Goal: Task Accomplishment & Management: Manage account settings

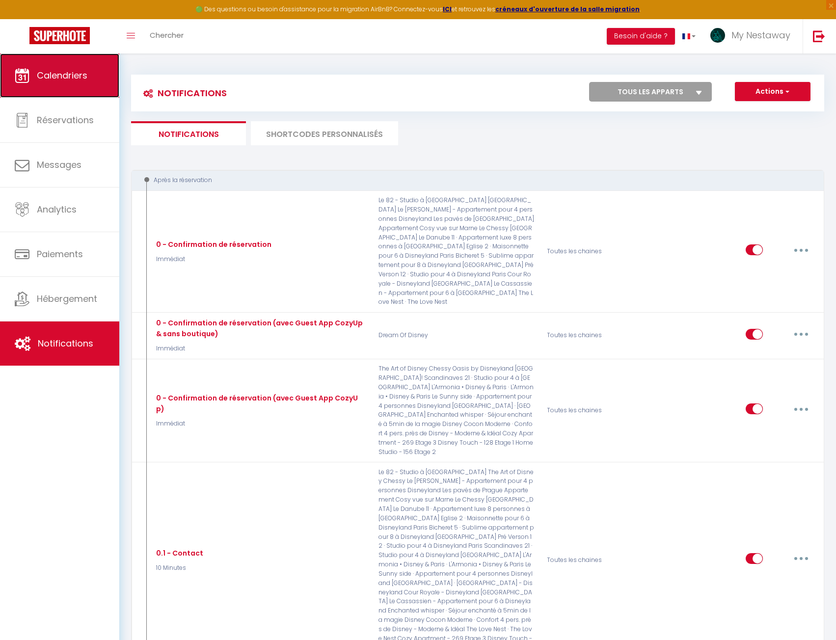
click at [70, 76] on span "Calendriers" at bounding box center [62, 75] width 51 height 12
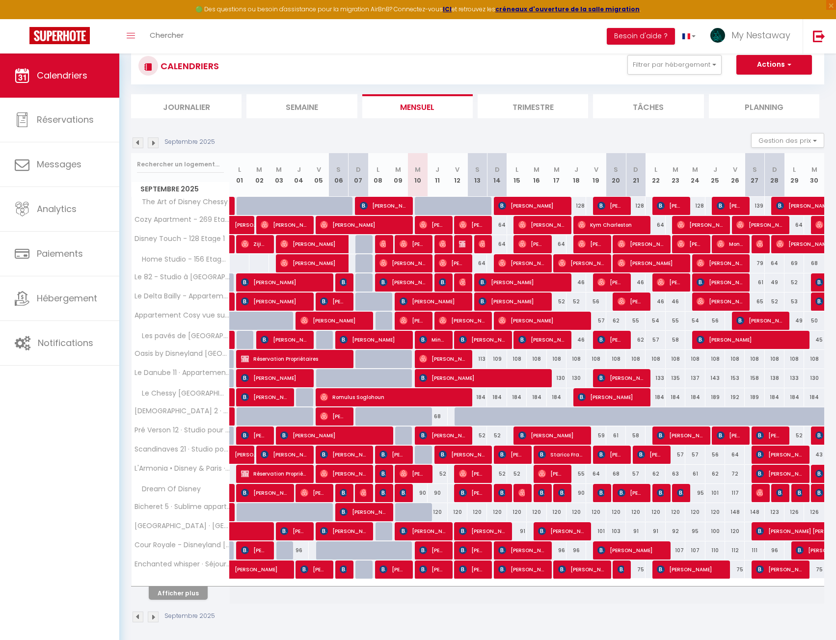
scroll to position [53, 0]
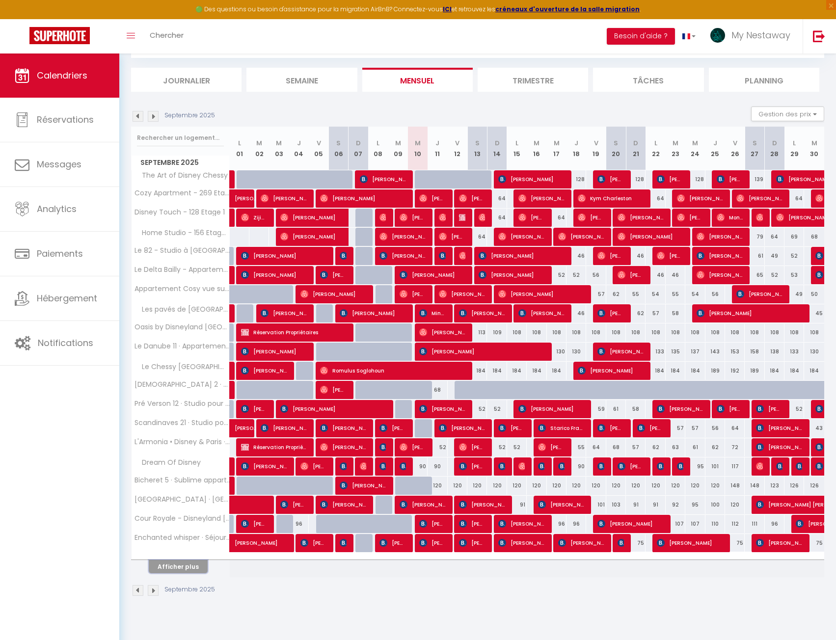
click at [179, 564] on button "Afficher plus" at bounding box center [178, 566] width 59 height 13
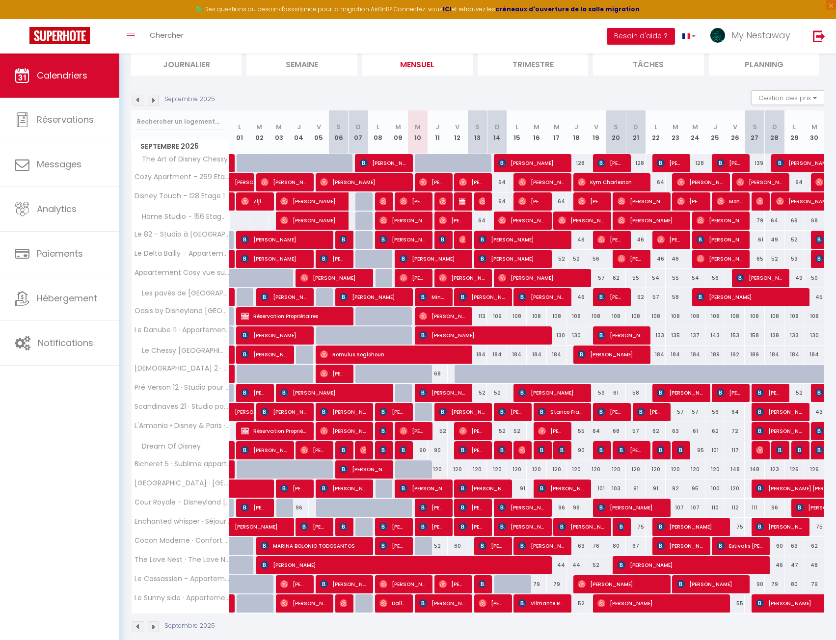
scroll to position [84, 0]
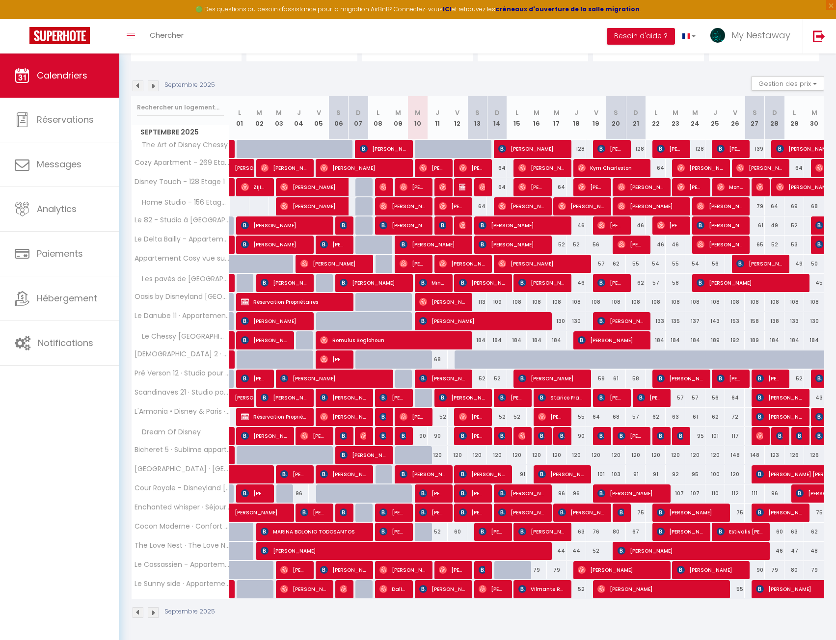
click at [634, 529] on div "67" at bounding box center [636, 532] width 20 height 18
type input "67"
type input "Dim 21 Septembre 2025"
type input "Lun 22 Septembre 2025"
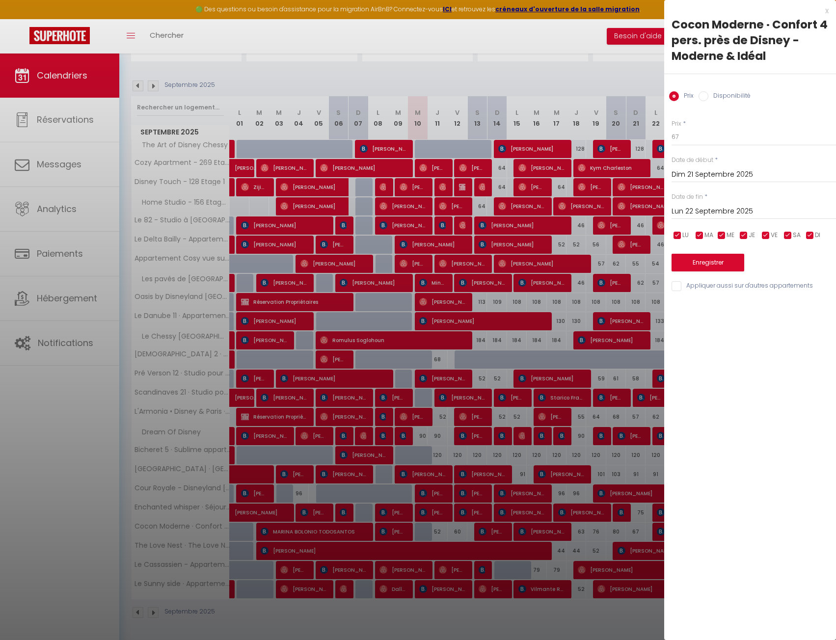
click at [707, 98] on input "Disponibilité" at bounding box center [703, 96] width 10 height 10
radio input "true"
radio input "false"
click at [696, 141] on select "Disponible Indisponible" at bounding box center [753, 137] width 164 height 19
select select "0"
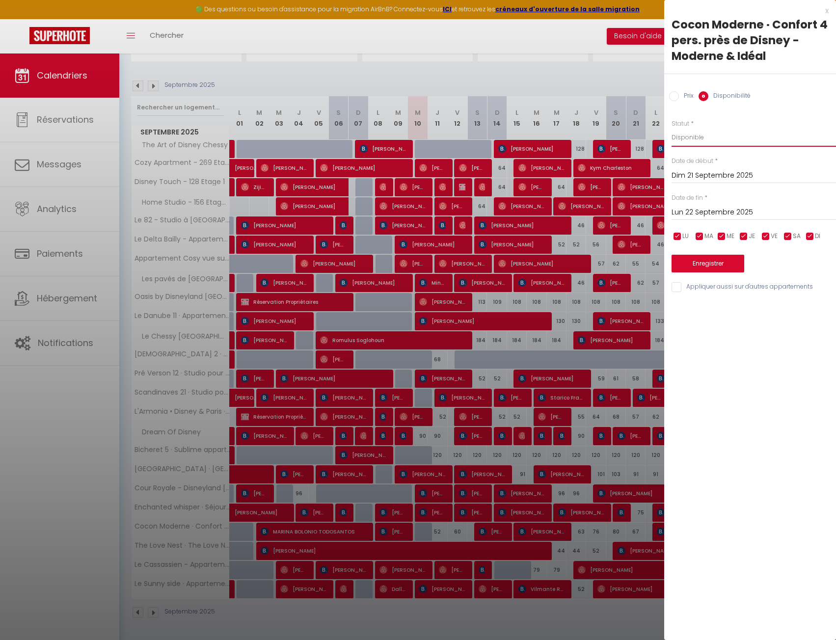
click at [671, 128] on select "Disponible Indisponible" at bounding box center [753, 137] width 164 height 19
click at [701, 257] on button "Enregistrer" at bounding box center [707, 264] width 73 height 18
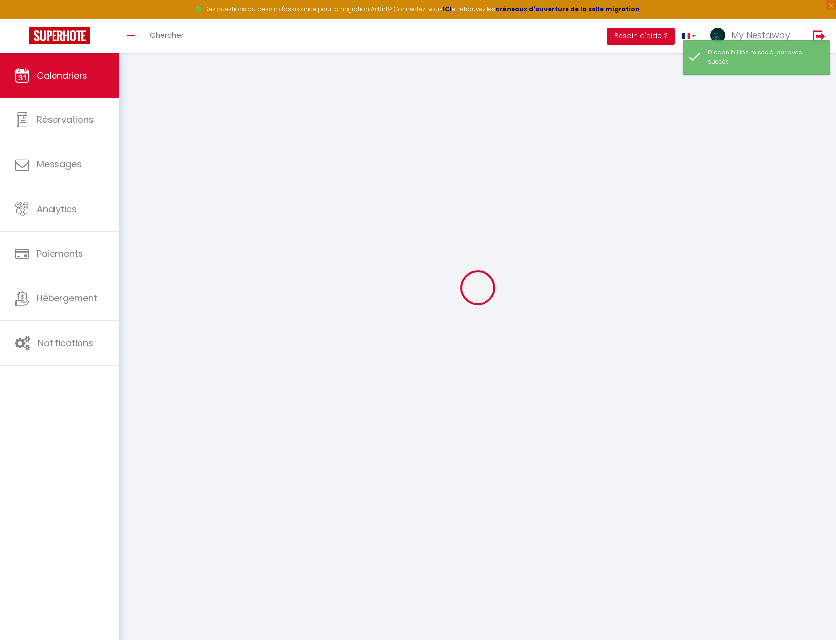
scroll to position [53, 0]
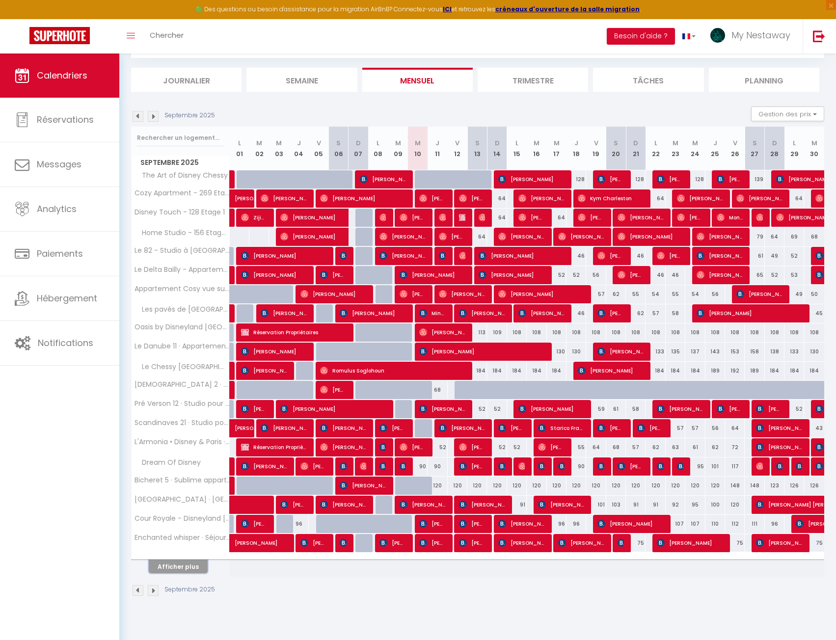
click at [182, 568] on button "Afficher plus" at bounding box center [178, 566] width 59 height 13
